Goal: Transaction & Acquisition: Download file/media

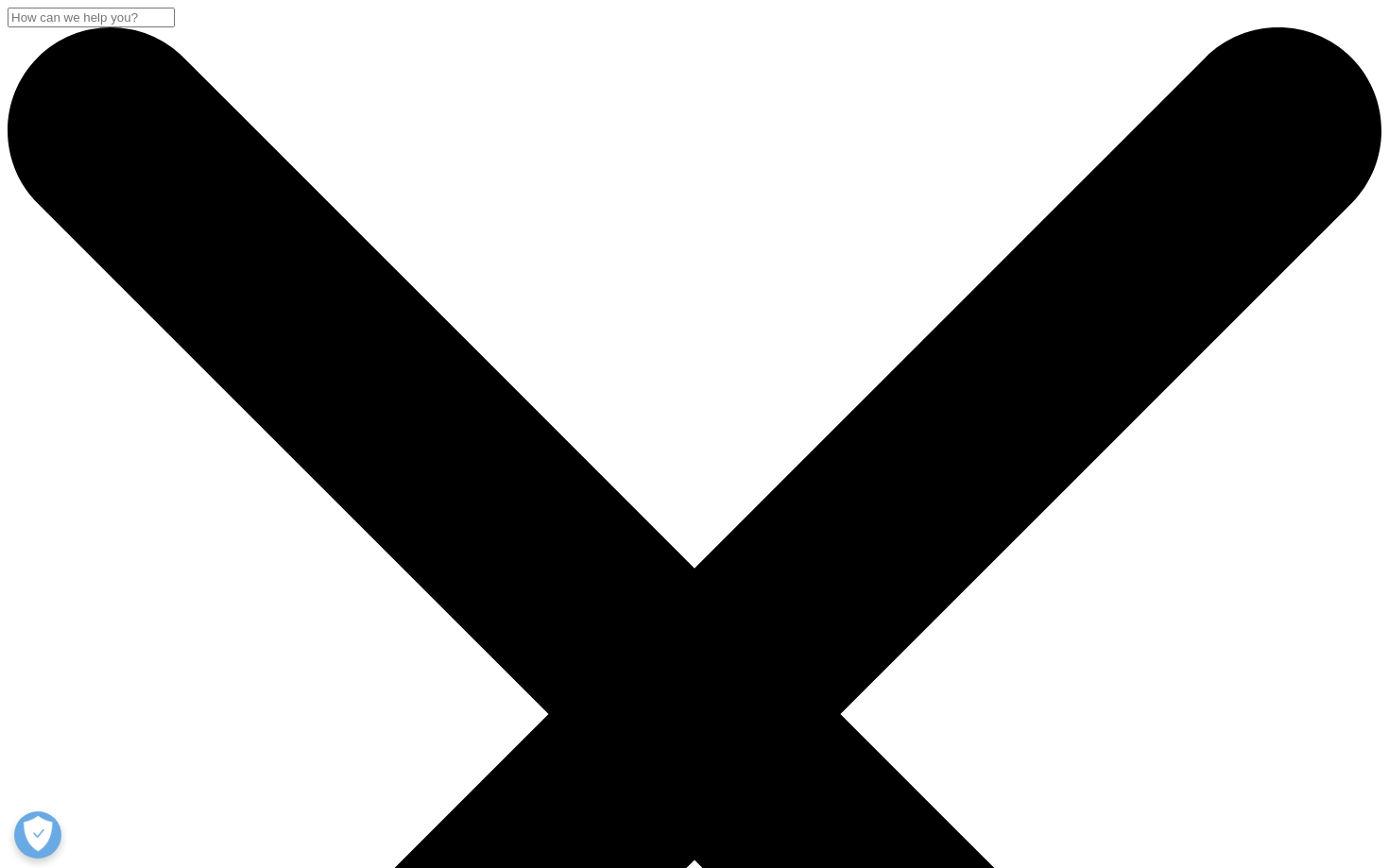
scroll to position [759, 1115]
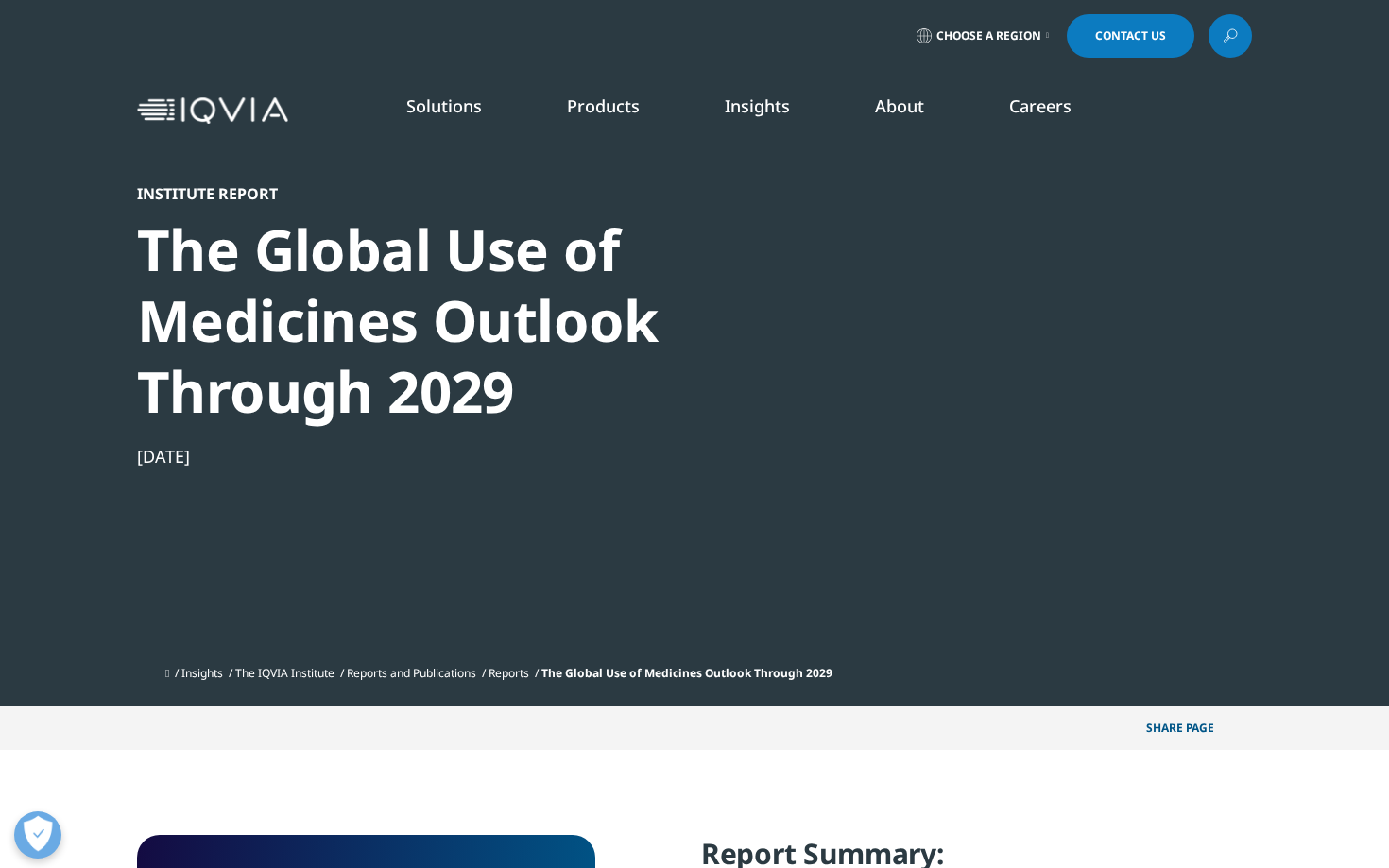
click at [1008, 382] on div at bounding box center [1070, 396] width 365 height 425
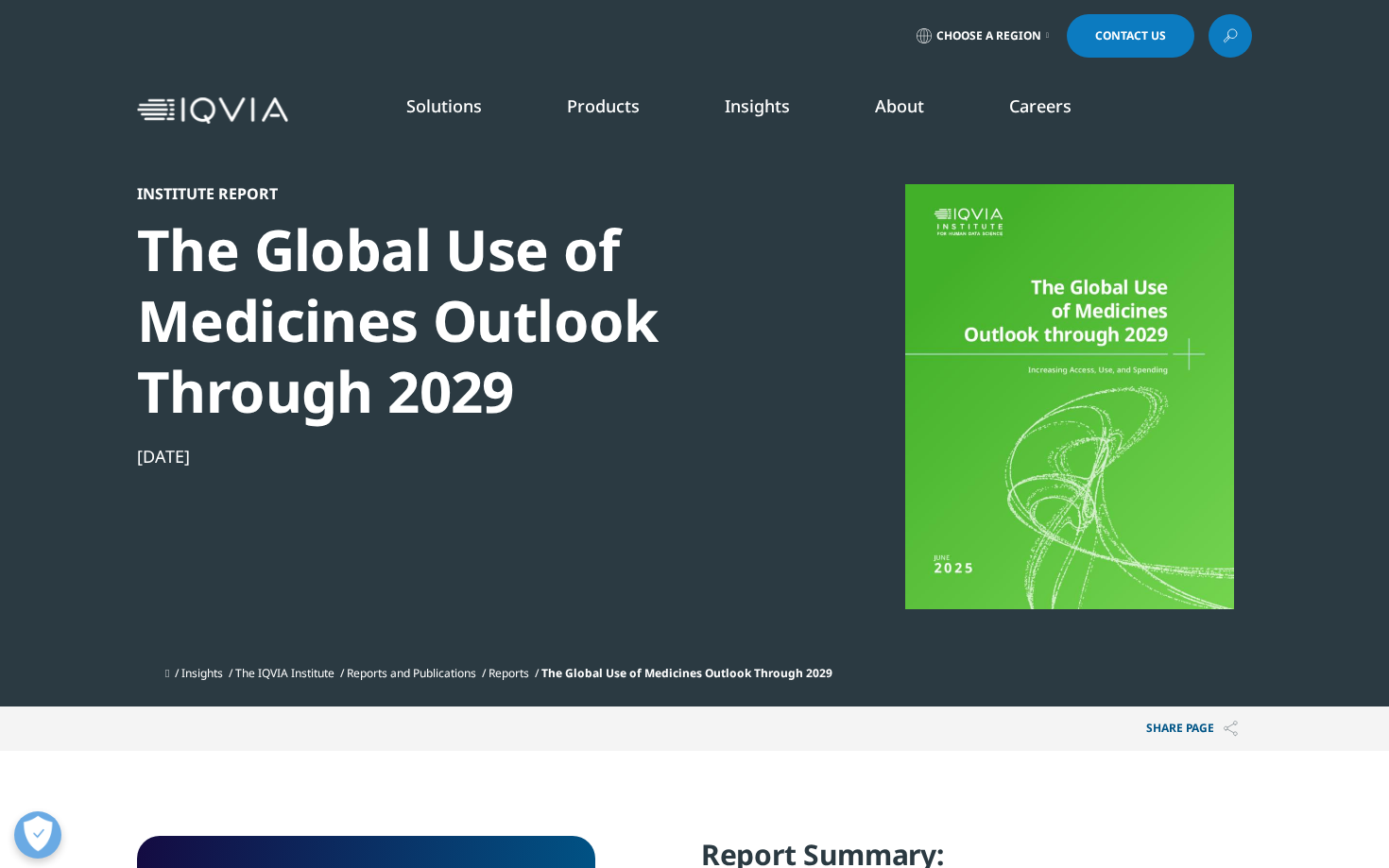
click at [744, 375] on div "The Global Use of Medicines Outlook Through 2029" at bounding box center [461, 320] width 648 height 212
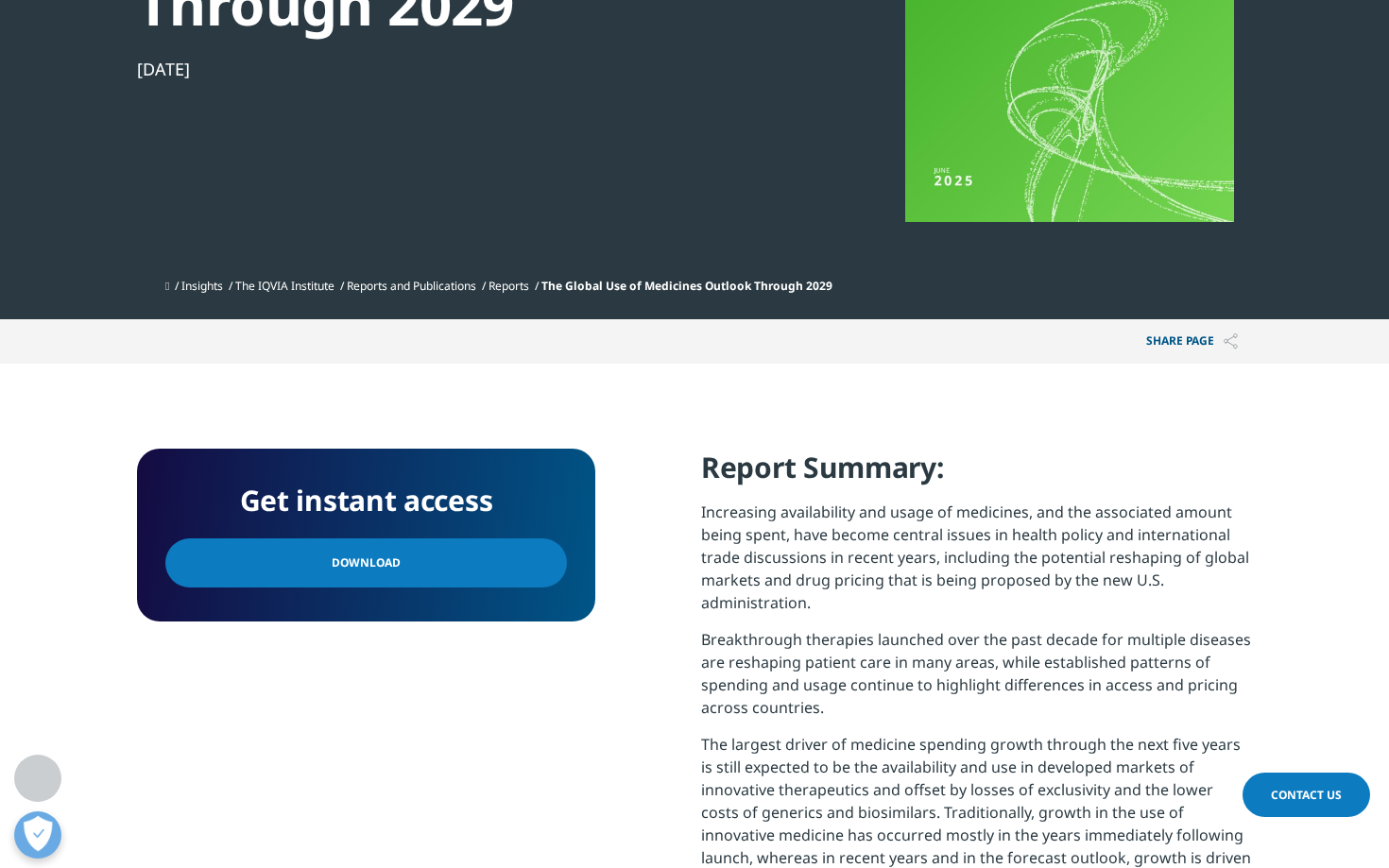
scroll to position [416, 0]
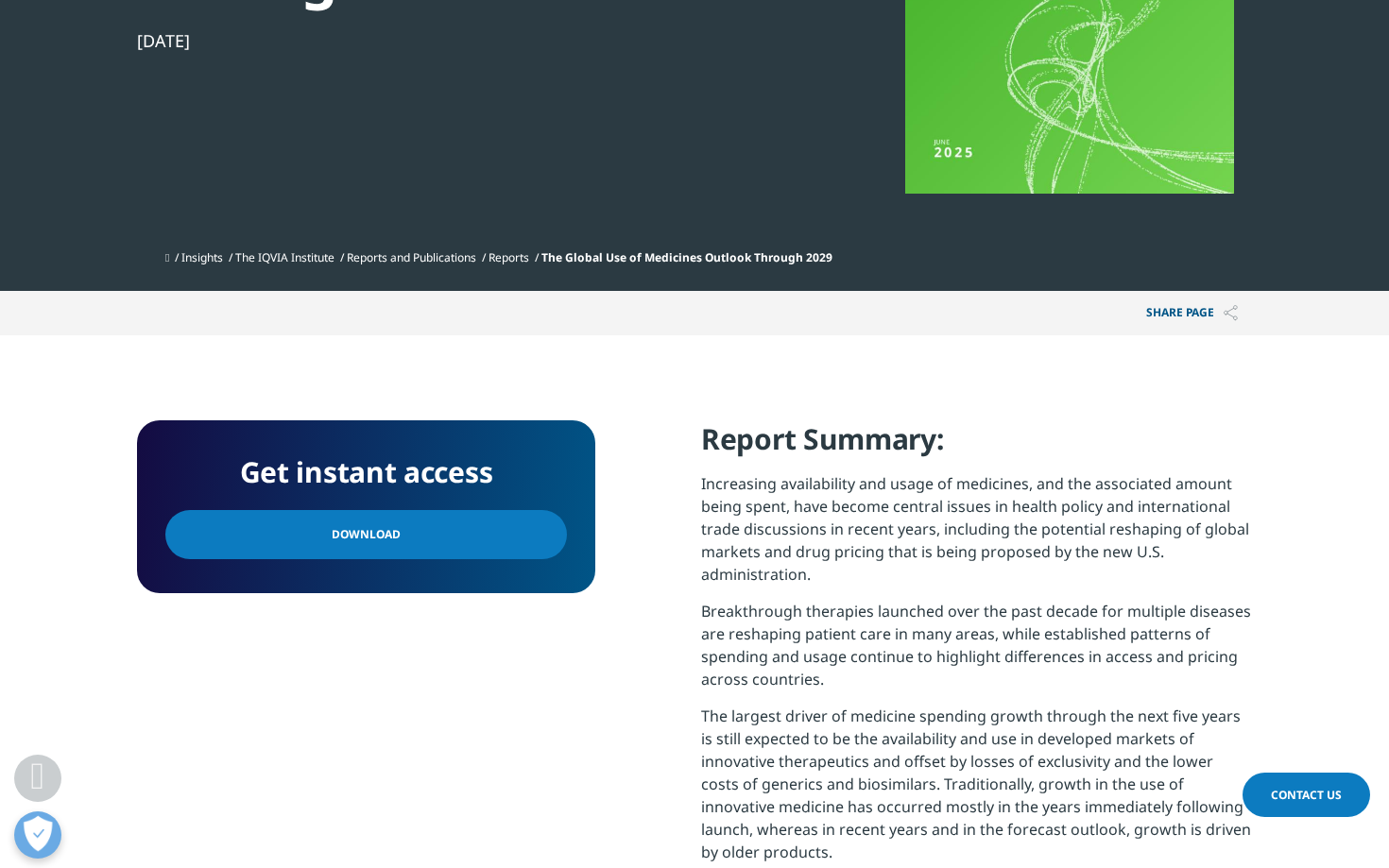
click at [401, 534] on link "Download" at bounding box center [366, 534] width 401 height 49
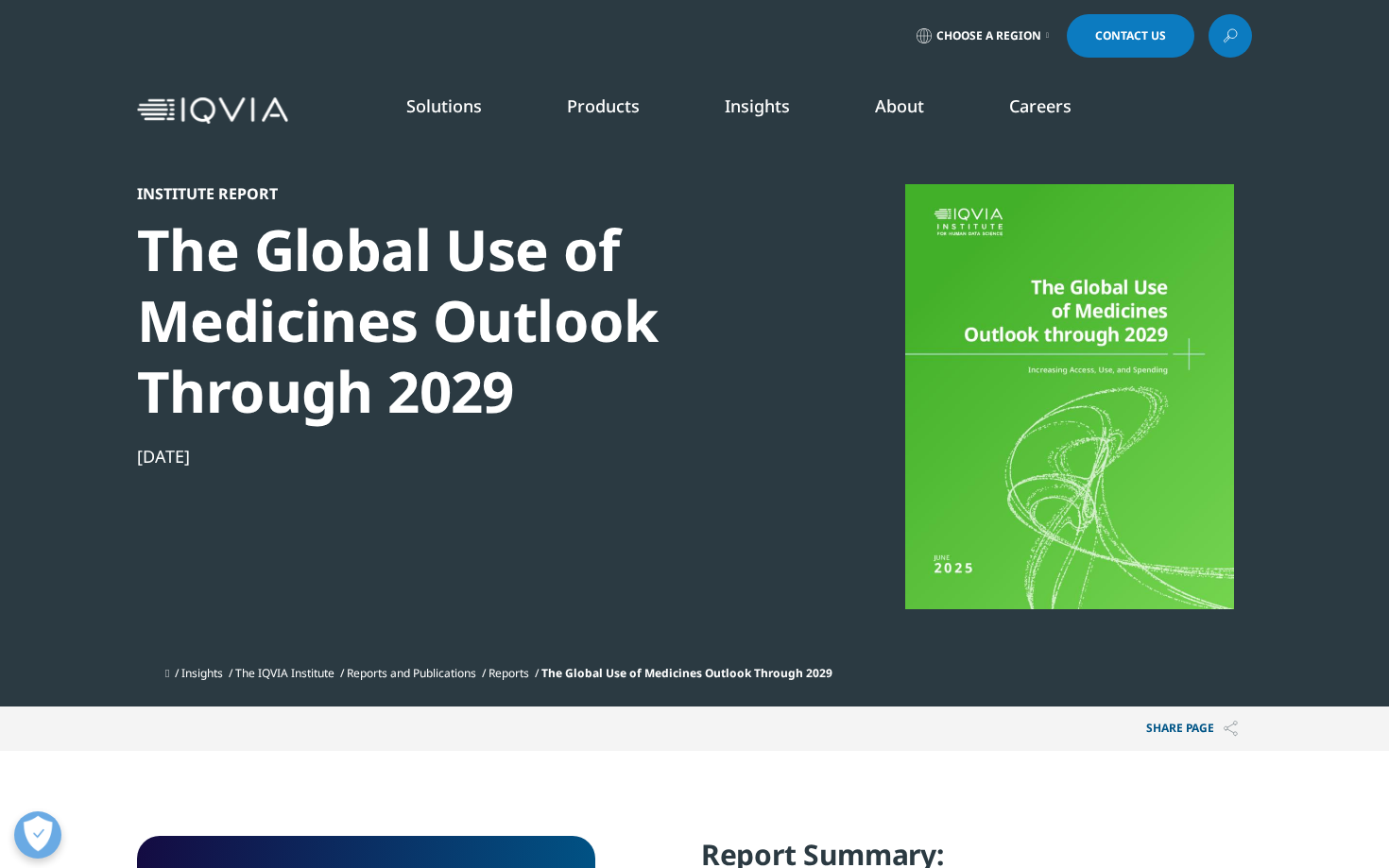
scroll to position [759, 1115]
click at [615, 470] on div "Institute Report The Global Use of Medicines Outlook Through 2029 Jun 26, 2025" at bounding box center [461, 420] width 648 height 473
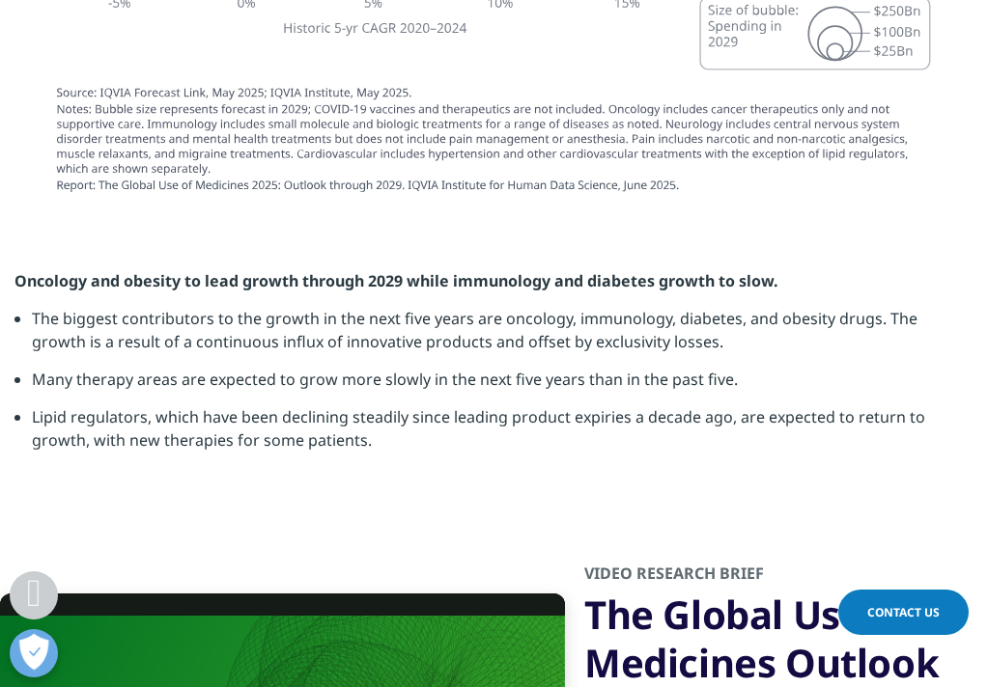
scroll to position [10, 10]
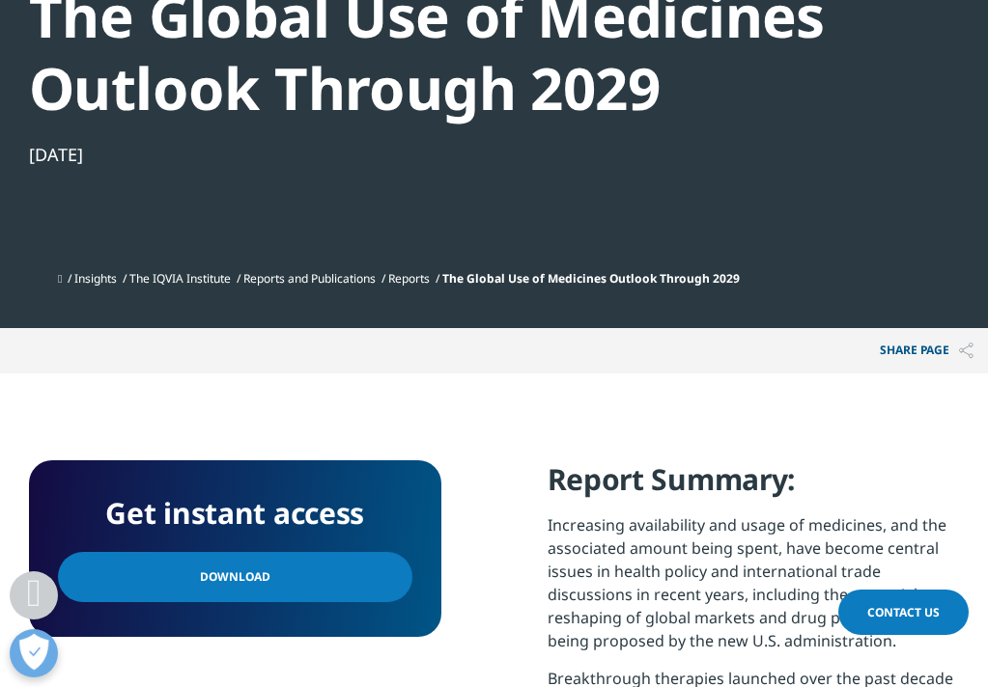
scroll to position [811, 0]
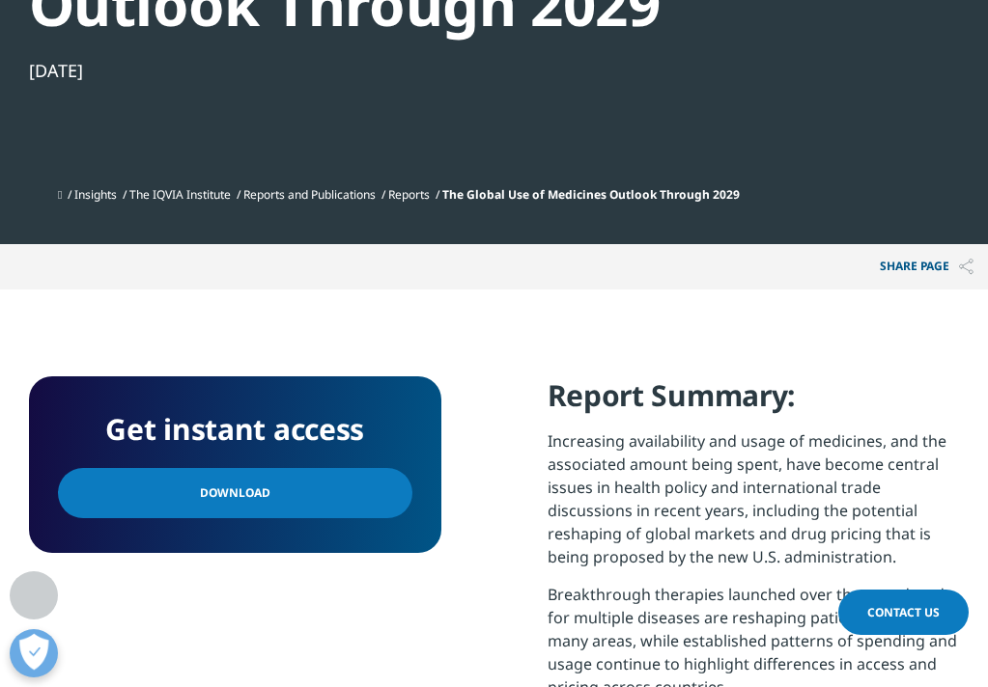
click at [233, 491] on span "Download" at bounding box center [235, 493] width 70 height 21
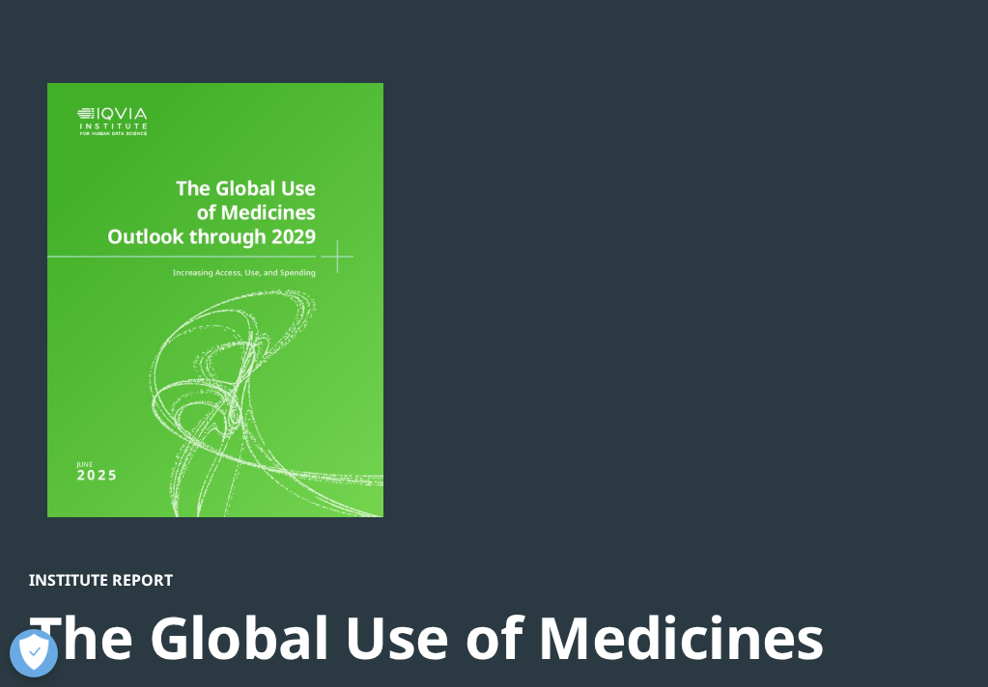
scroll to position [77, 0]
